Goal: Transaction & Acquisition: Purchase product/service

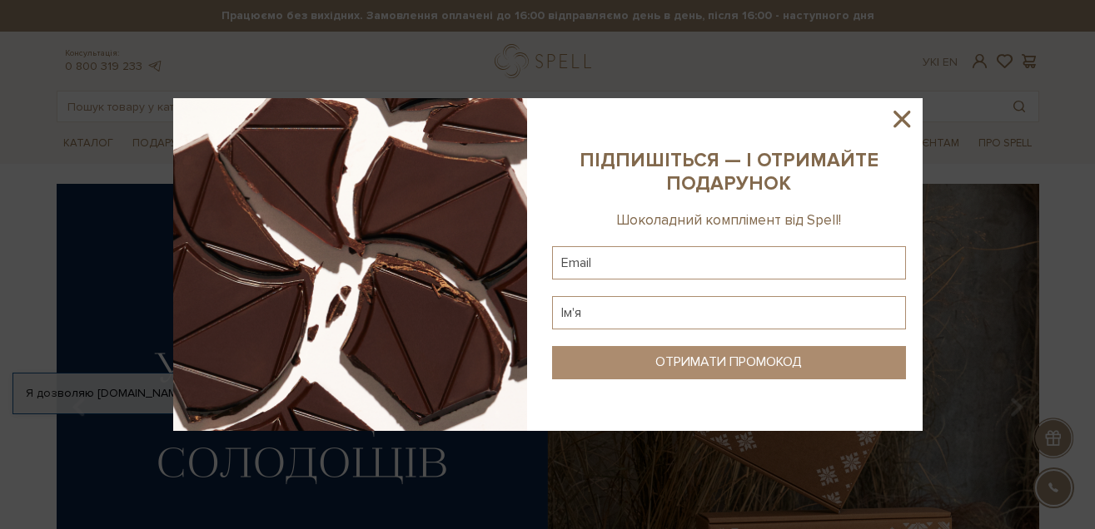
click at [902, 120] on icon at bounding box center [901, 119] width 17 height 17
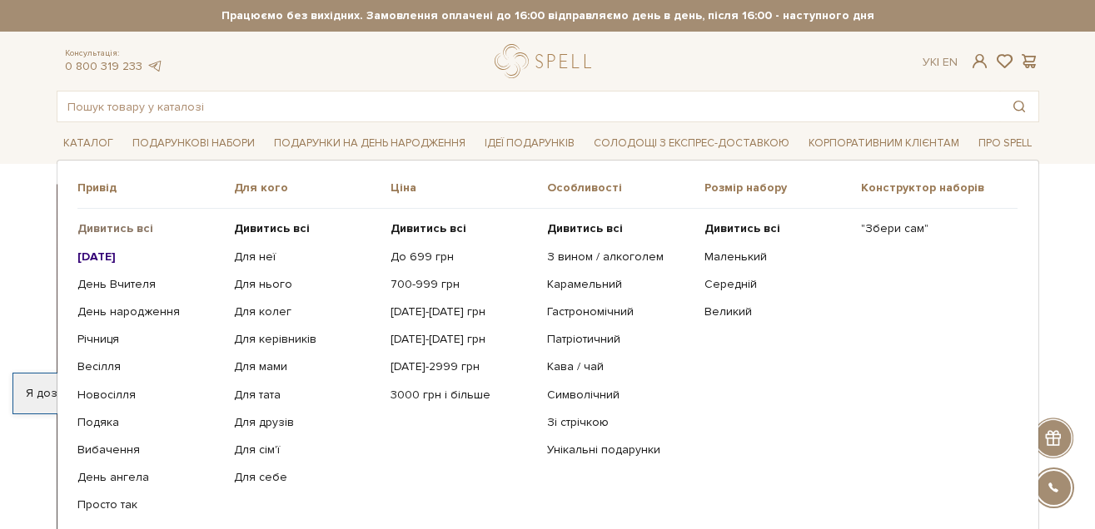
click at [107, 227] on b "Дивитись всі" at bounding box center [115, 228] width 76 height 14
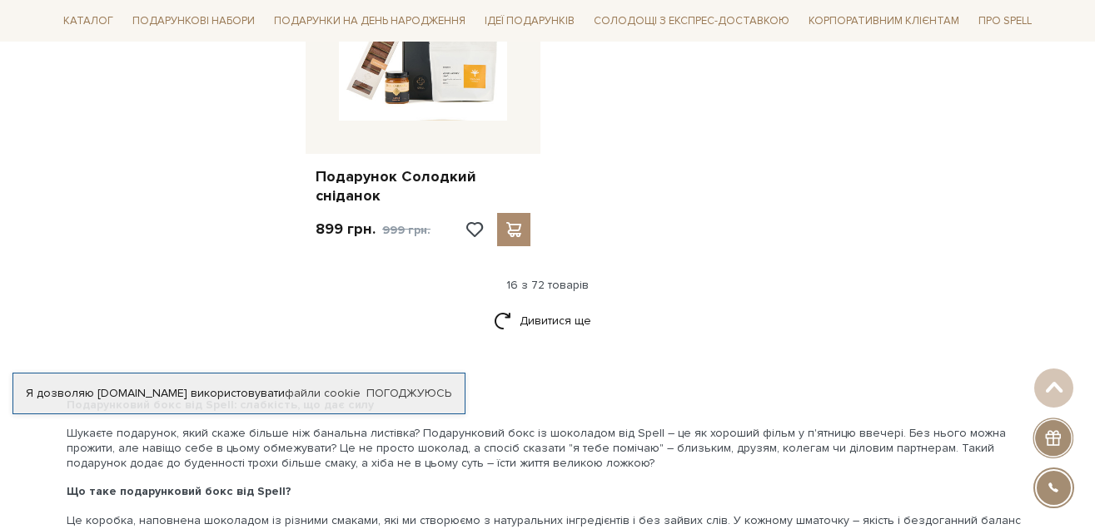
scroll to position [2164, 0]
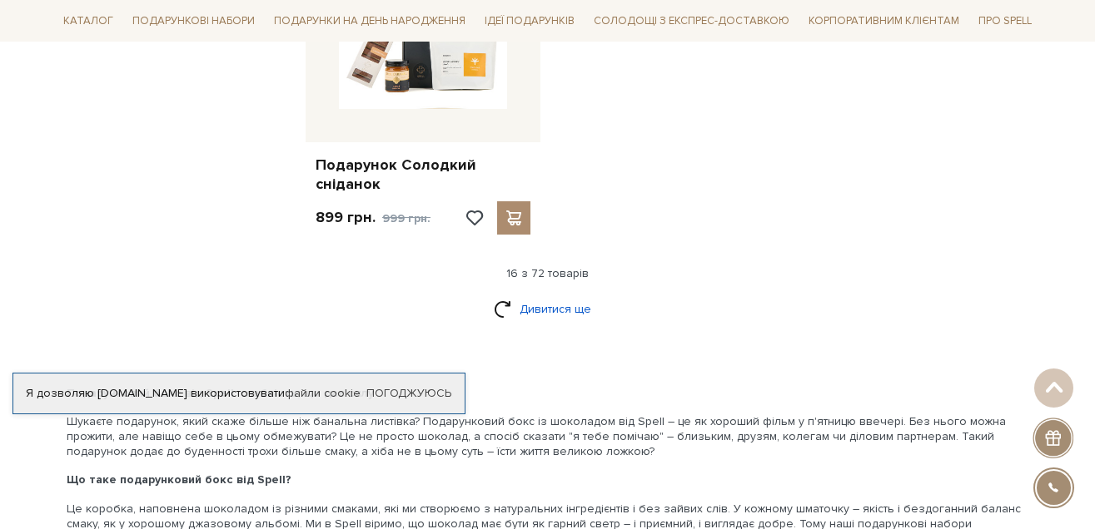
click at [549, 295] on link "Дивитися ще" at bounding box center [548, 309] width 108 height 29
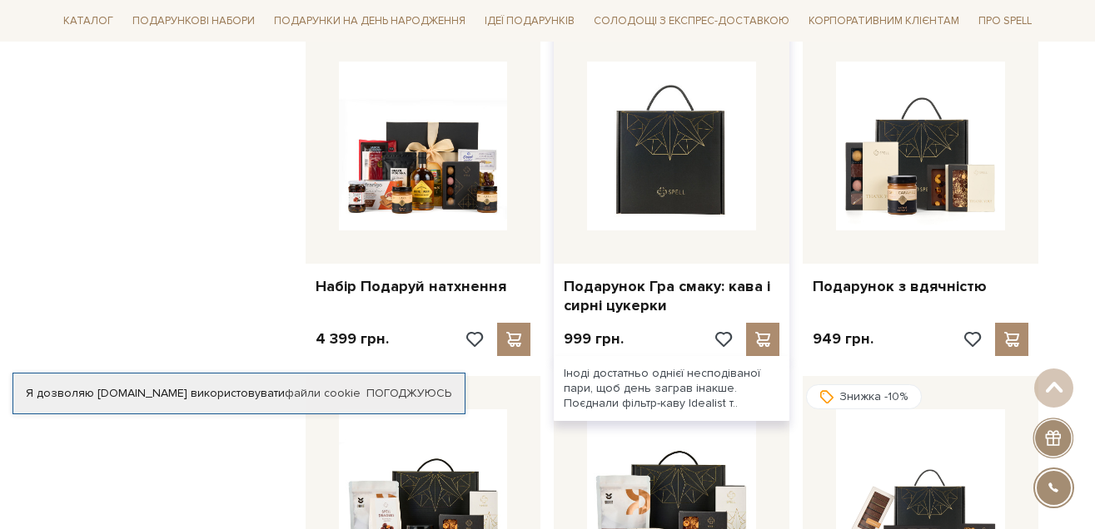
scroll to position [2747, 0]
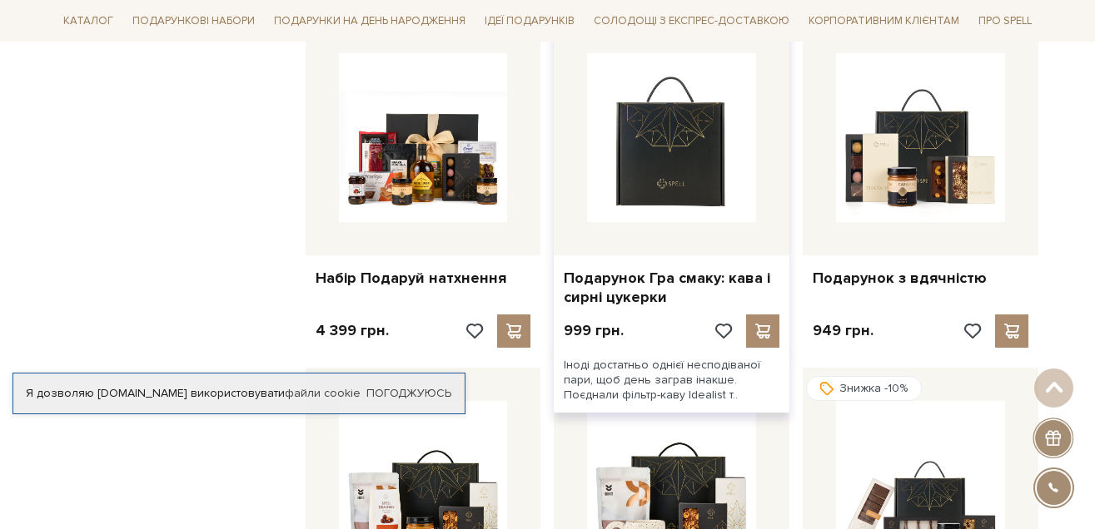
click at [688, 143] on img at bounding box center [671, 137] width 169 height 169
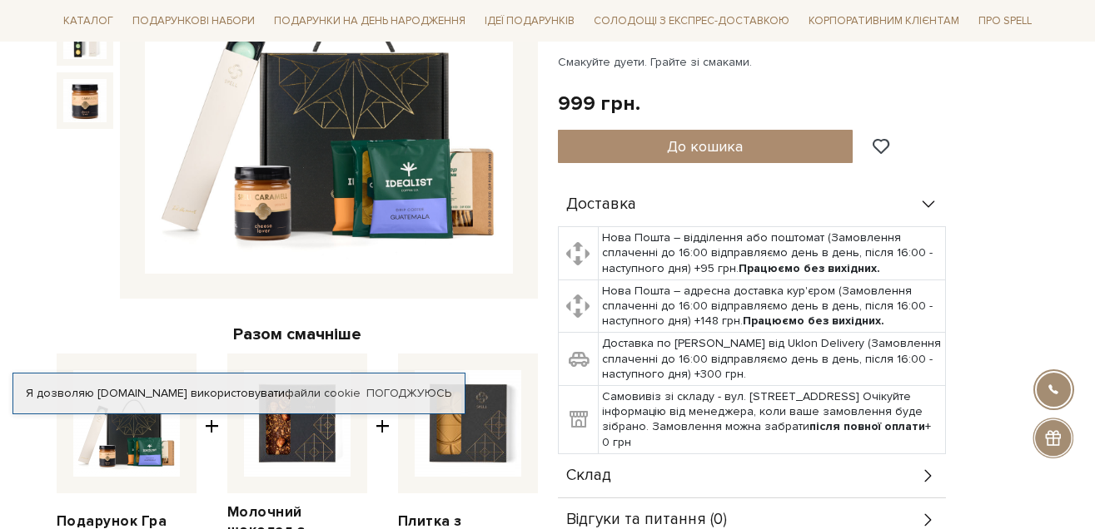
scroll to position [250, 0]
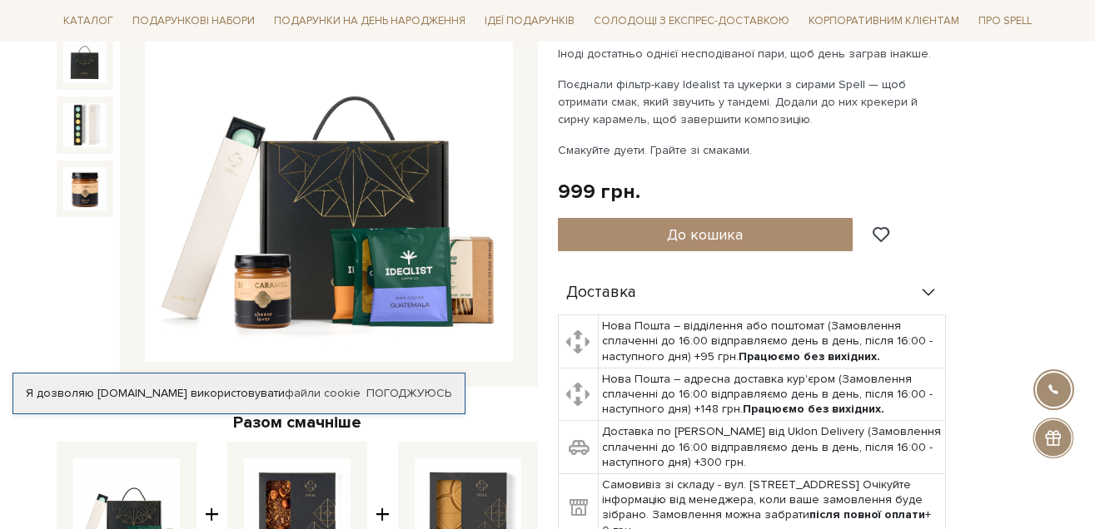
click at [413, 273] on img at bounding box center [329, 179] width 368 height 368
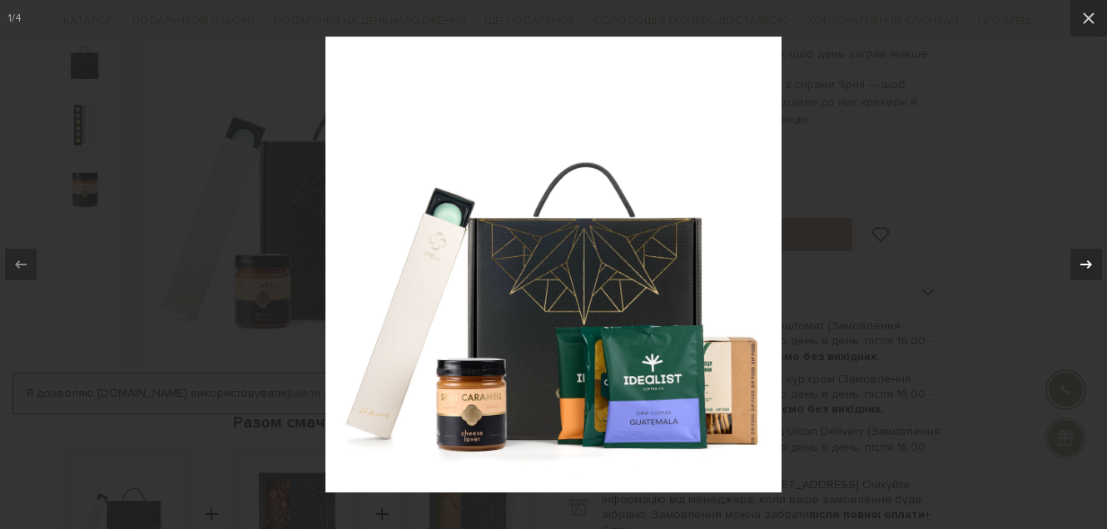
click at [1089, 258] on icon at bounding box center [1086, 265] width 20 height 20
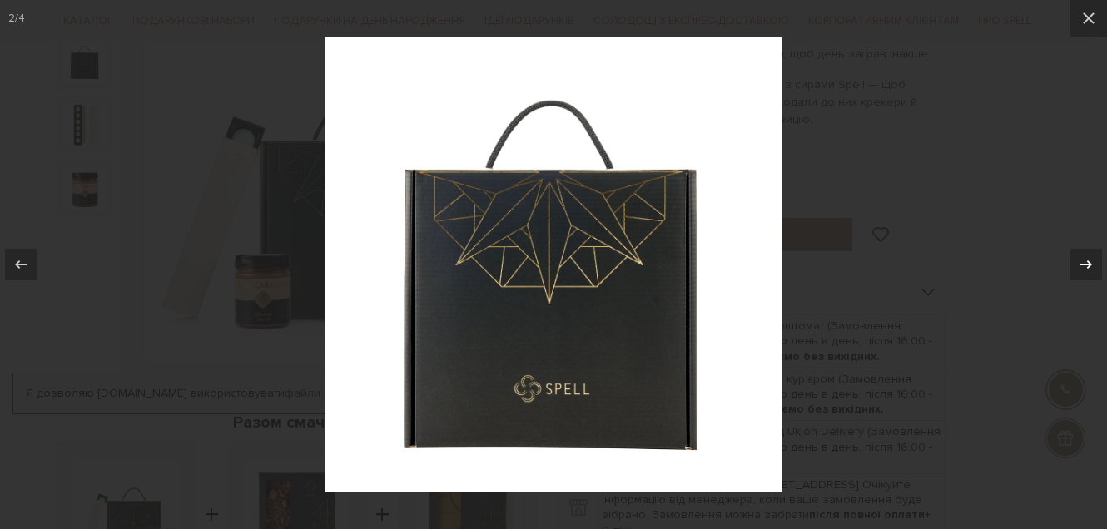
click at [1089, 258] on icon at bounding box center [1086, 265] width 20 height 20
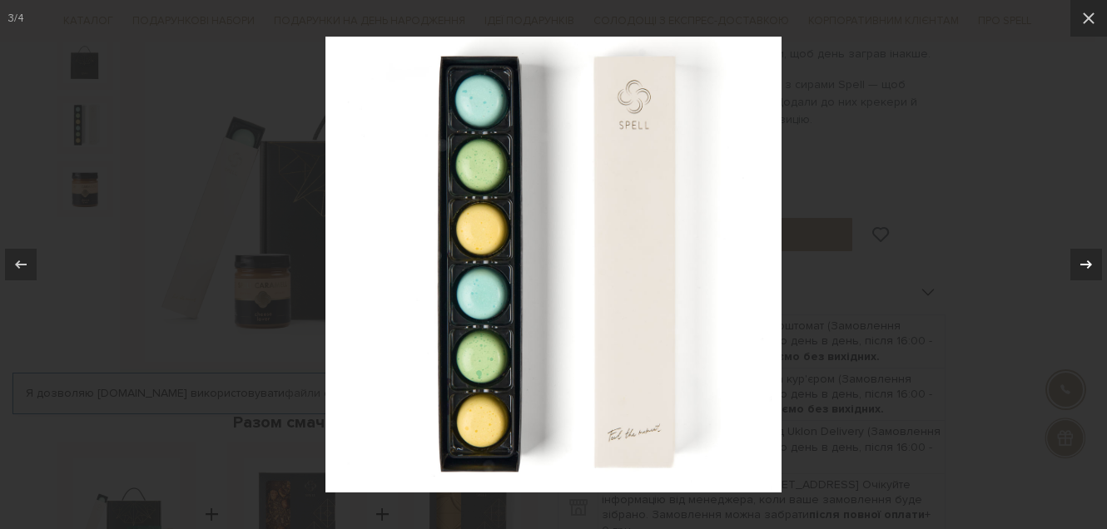
click at [1084, 261] on icon at bounding box center [1086, 265] width 20 height 20
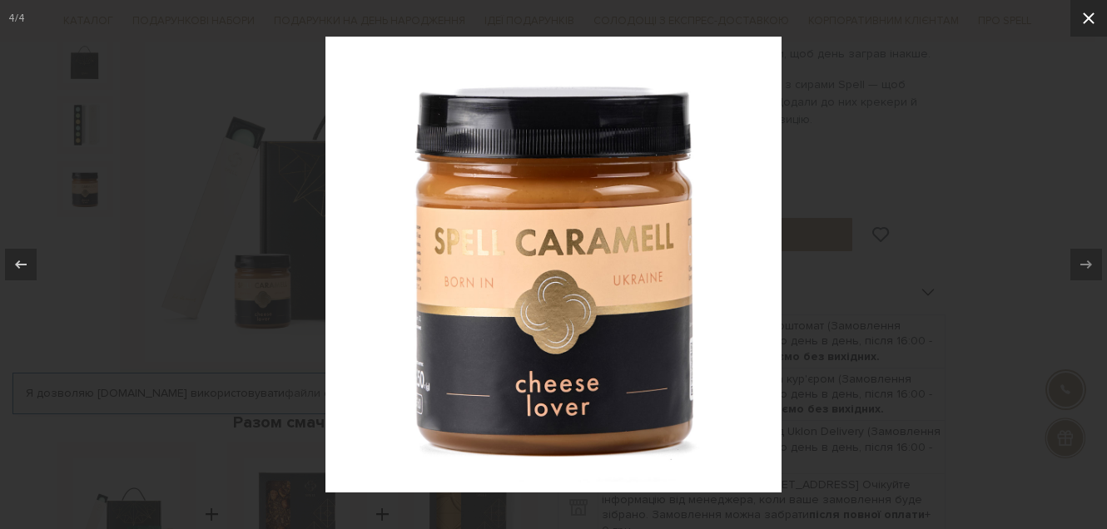
click at [1090, 15] on icon at bounding box center [1089, 18] width 20 height 20
